Goal: Information Seeking & Learning: Understand process/instructions

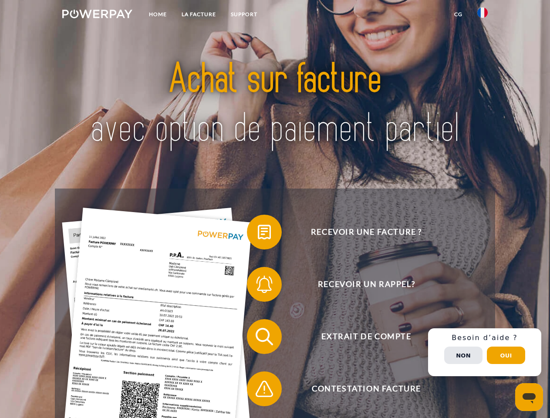
click at [97, 15] on img at bounding box center [97, 14] width 70 height 9
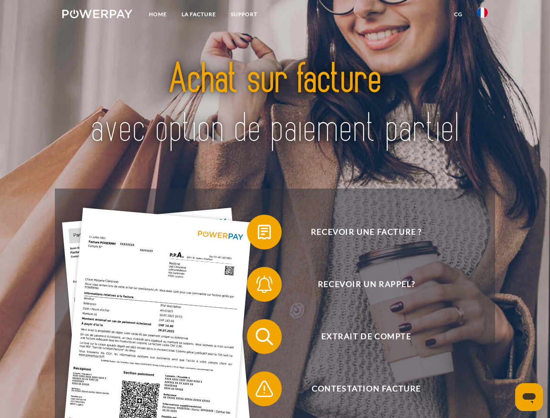
click at [482, 15] on img at bounding box center [482, 12] width 10 height 10
click at [458, 14] on link "CG" at bounding box center [458, 15] width 23 height 16
click at [258, 234] on span at bounding box center [251, 232] width 44 height 44
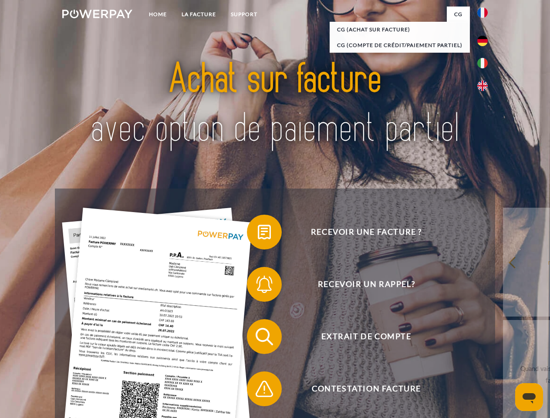
click at [258, 286] on span at bounding box center [251, 284] width 44 height 44
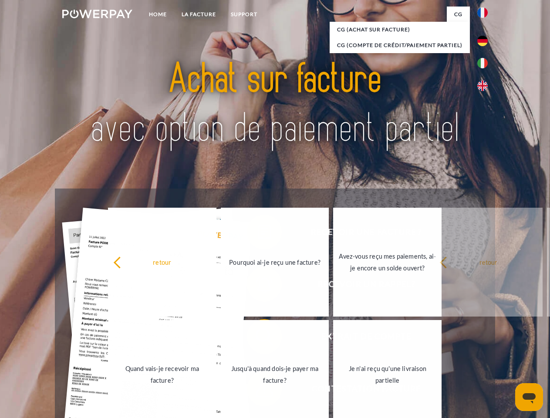
click at [258, 338] on link "Jusqu'à quand dois-je payer ma facture?" at bounding box center [275, 374] width 108 height 109
click at [258, 390] on span at bounding box center [251, 389] width 44 height 44
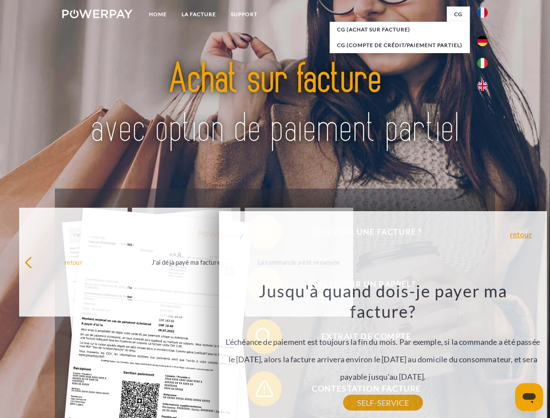
click at [484, 352] on div "Recevoir une facture ? Recevoir un rappel? Extrait de compte retour" at bounding box center [275, 362] width 440 height 348
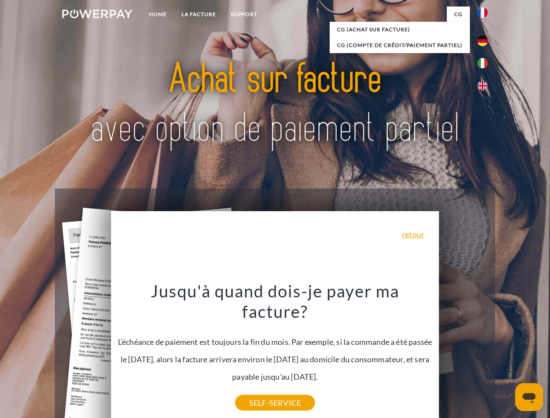
click at [463, 354] on span "Extrait de compte" at bounding box center [365, 336] width 213 height 35
click at [506, 355] on header "Home LA FACTURE Support" at bounding box center [275, 300] width 550 height 601
